Goal: Task Accomplishment & Management: Use online tool/utility

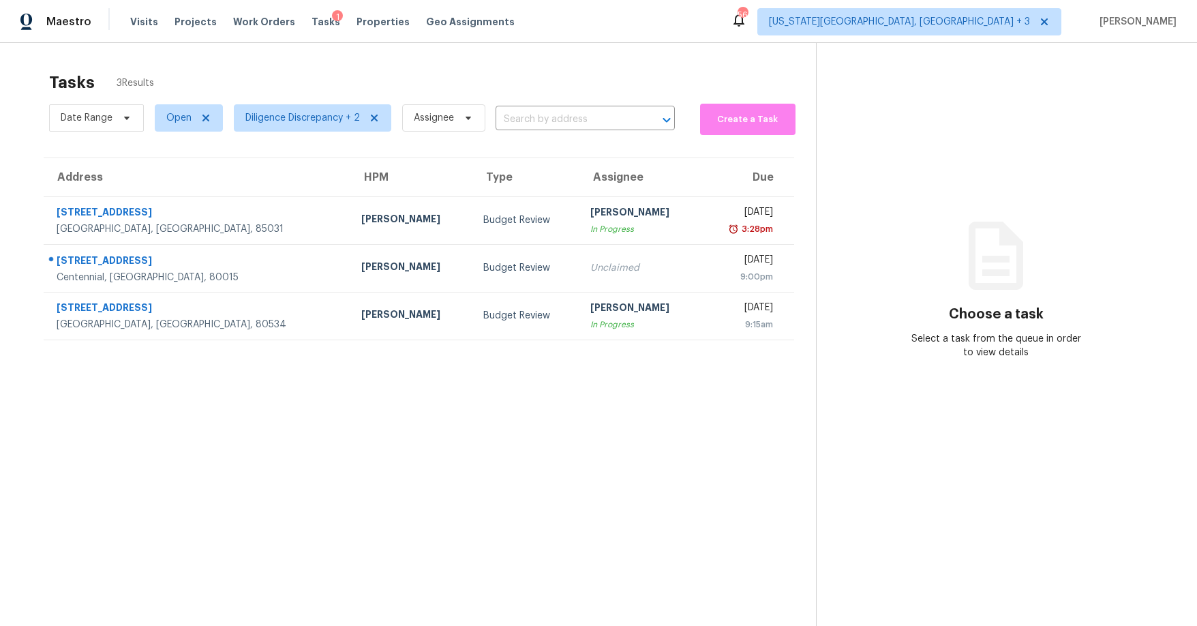
click at [185, 444] on section "Tasks 3 Results Date Range Open Diligence Discrepancy + 2 Assignee ​ Create a T…" at bounding box center [419, 367] width 794 height 604
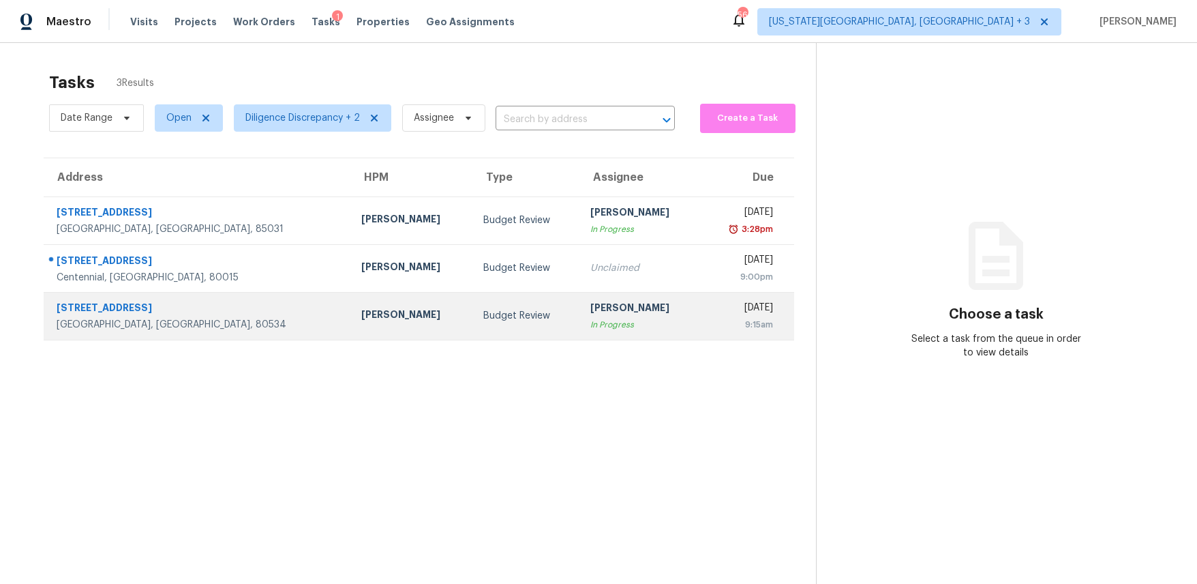
click at [579, 331] on td "Brittani Smith In Progress" at bounding box center [640, 316] width 122 height 48
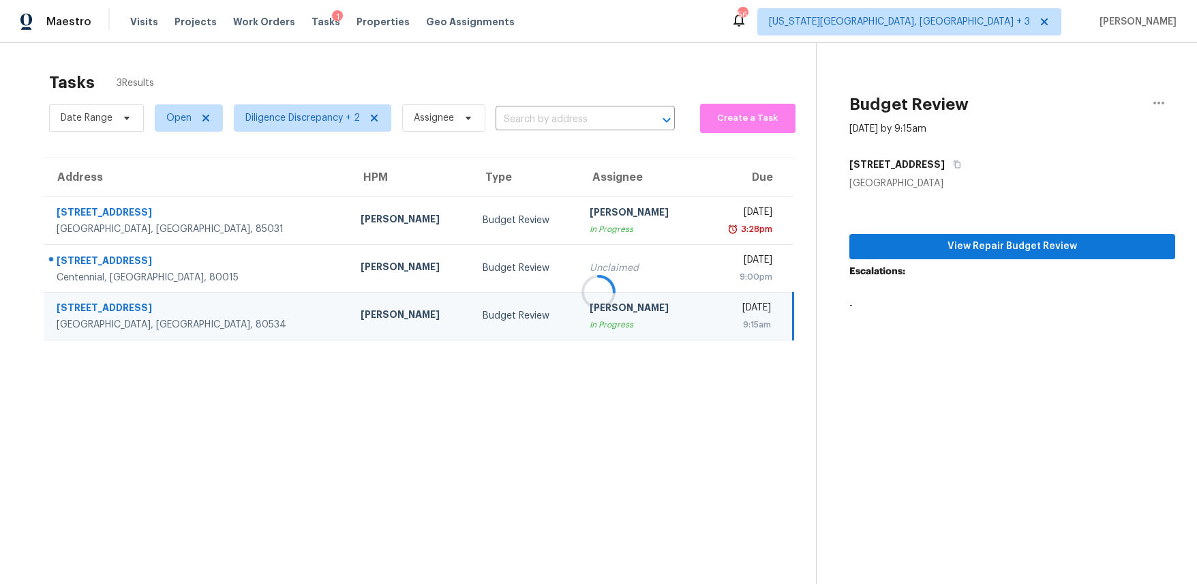
click at [1010, 248] on div at bounding box center [598, 292] width 1197 height 584
click at [975, 247] on span "View Repair Budget Review" at bounding box center [1012, 246] width 304 height 17
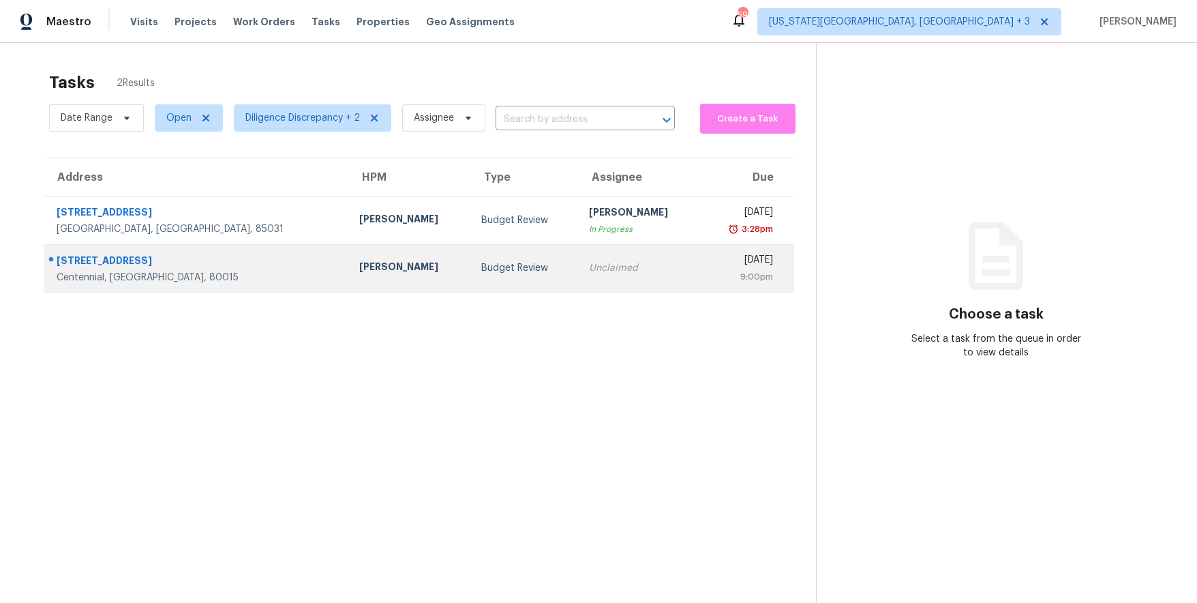
click at [589, 264] on div "Unclaimed" at bounding box center [639, 268] width 101 height 14
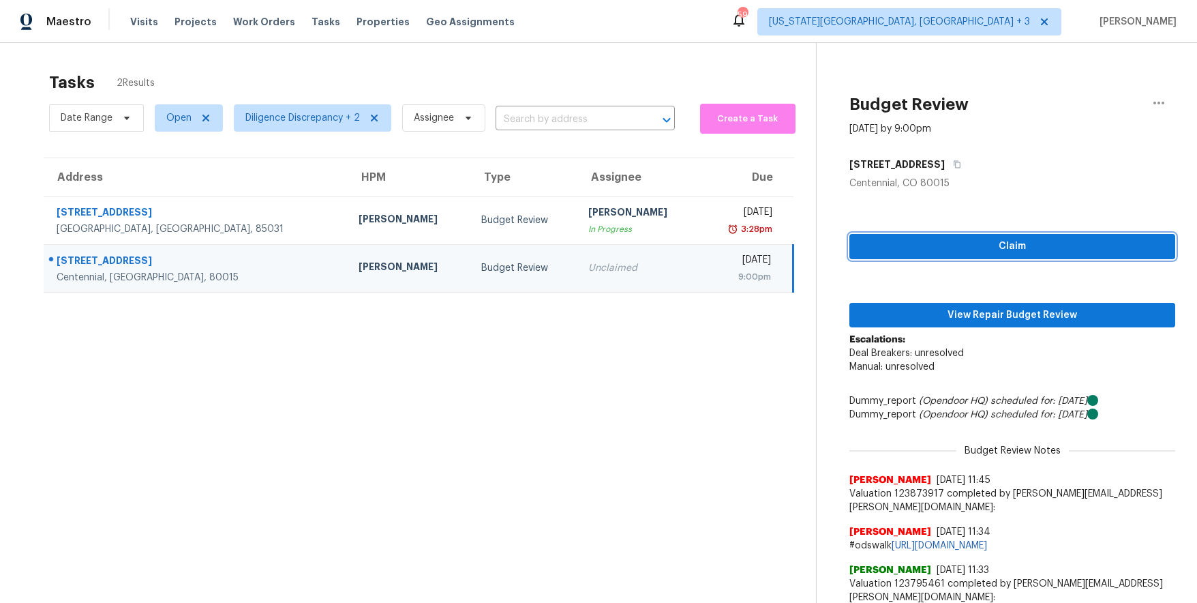
click at [947, 238] on span "Claim" at bounding box center [1012, 246] width 304 height 17
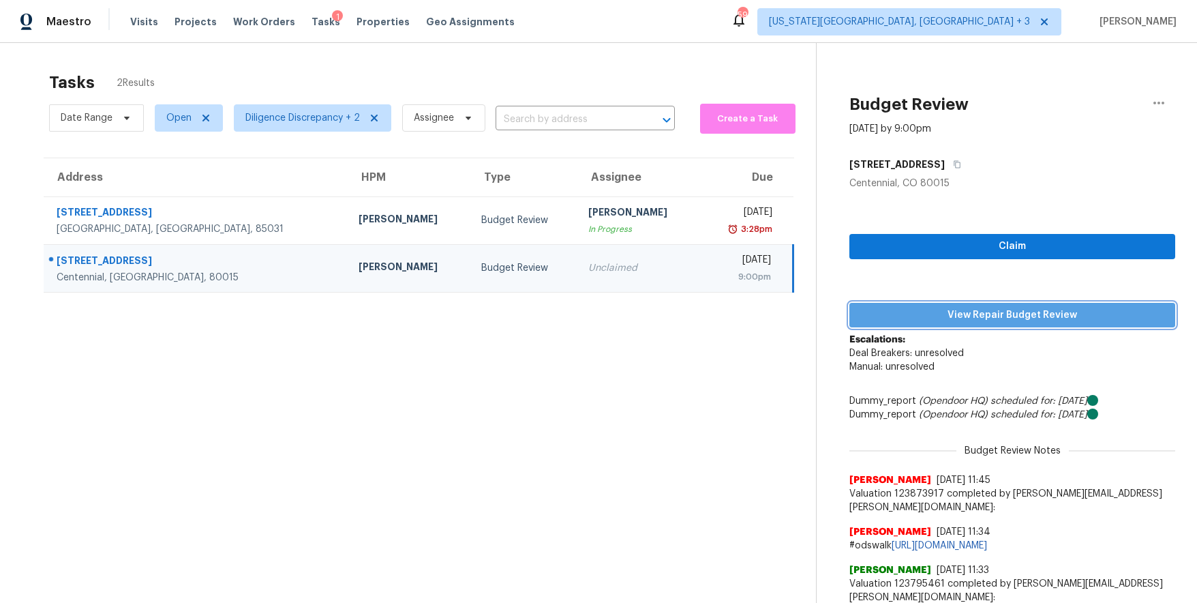
click at [950, 316] on span "View Repair Budget Review" at bounding box center [1012, 315] width 304 height 17
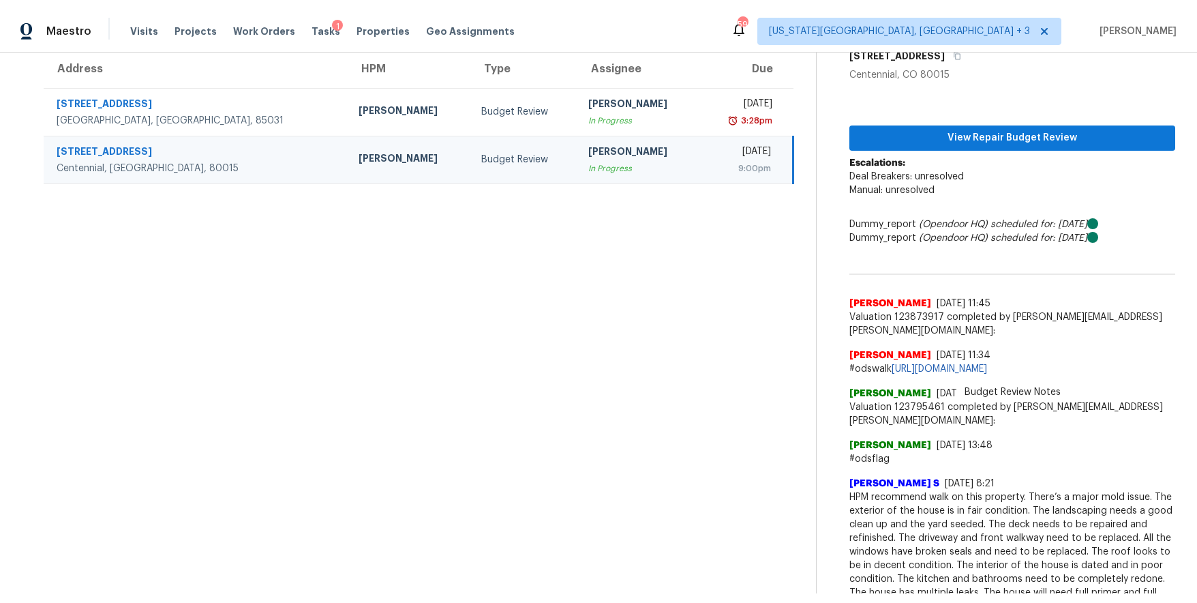
scroll to position [115, 0]
